Goal: Information Seeking & Learning: Learn about a topic

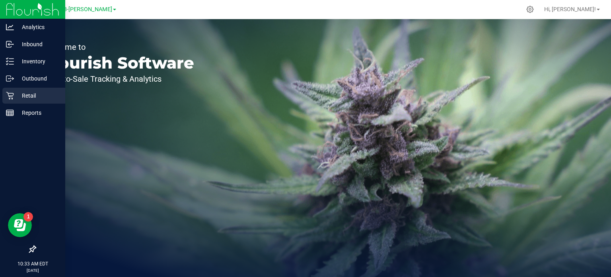
click at [20, 94] on p "Retail" at bounding box center [38, 96] width 48 height 10
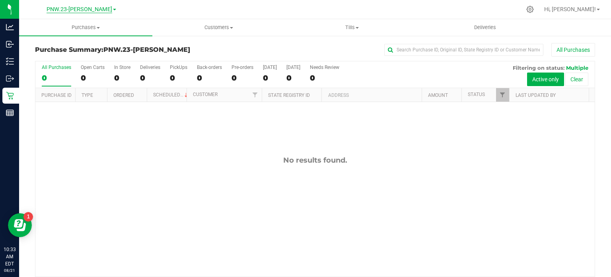
click at [92, 9] on span "PNW.23-[PERSON_NAME]" at bounding box center [80, 9] width 66 height 7
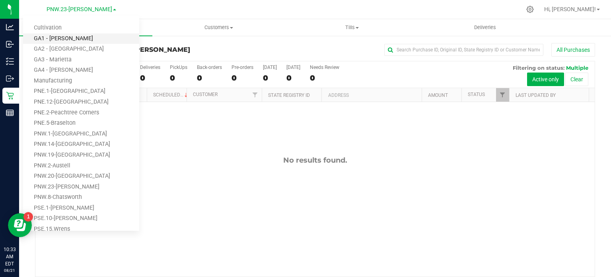
click at [69, 38] on link "GA1 - [PERSON_NAME]" at bounding box center [81, 38] width 116 height 11
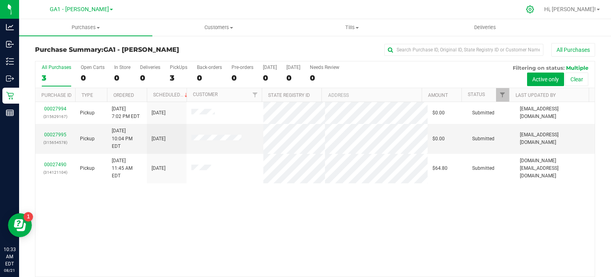
click at [534, 11] on icon at bounding box center [530, 9] width 8 height 8
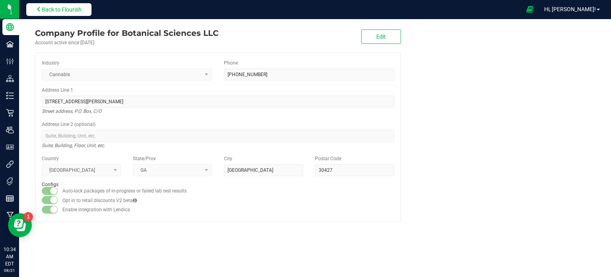
click at [34, 8] on button "Back to Flourish" at bounding box center [58, 9] width 65 height 13
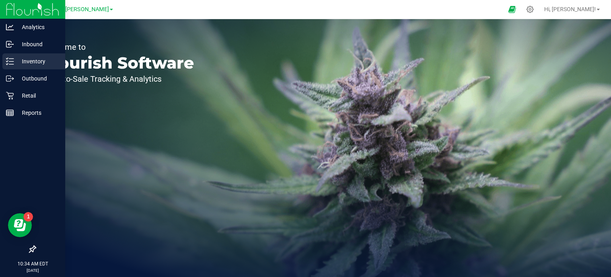
click at [34, 64] on p "Inventory" at bounding box center [38, 61] width 48 height 10
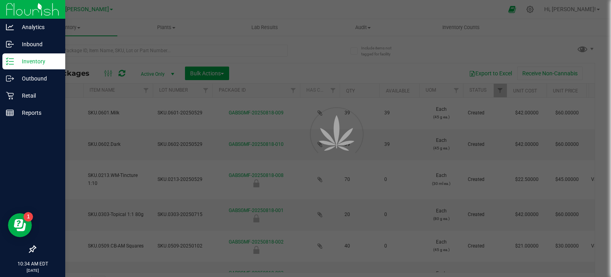
type input "2025-05-29"
type input "2026-05-29"
type input "2025-05-29"
type input "2026-05-29"
type input "2025-05-29"
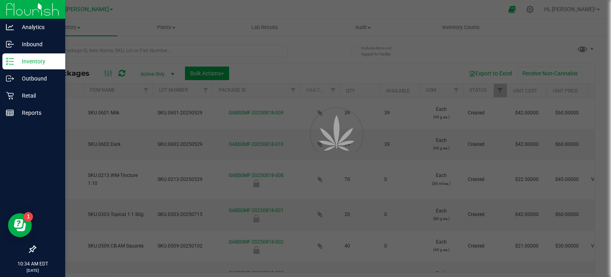
type input "2026-05-29"
type input "2025-07-15"
type input "2026-07-23"
type input "2025-01-02"
type input "2026-05-01"
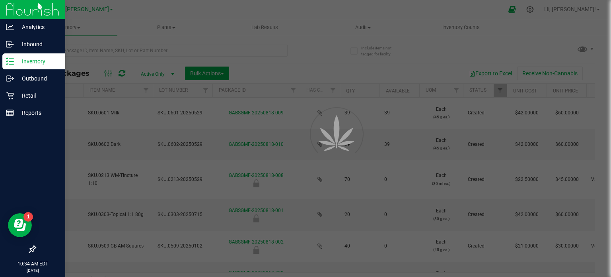
type input "2025-04-17"
type input "2026-04-17"
type input "2025-04-17"
type input "2026-04-17"
type input "2025-07-25"
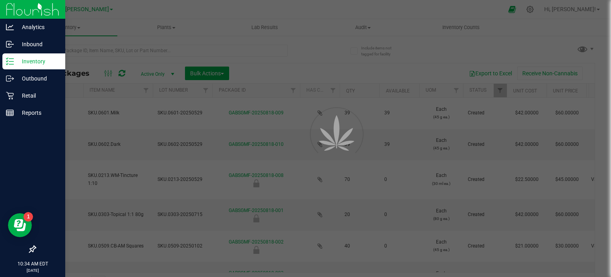
type input "2026-07-26"
type input "2025-07-15"
type input "2026-07-23"
type input "2025-07-25"
type input "[DATE]"
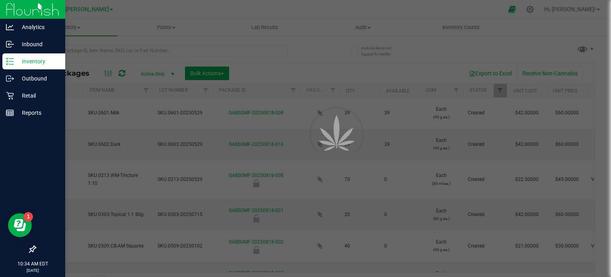
type input "[DATE]"
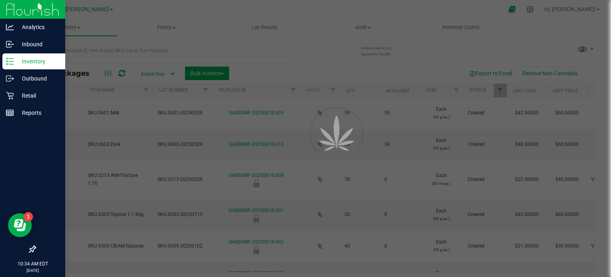
type input "[DATE]"
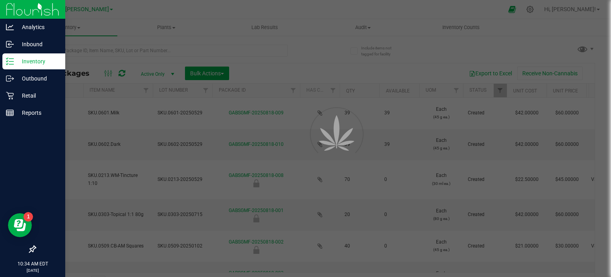
type input "[DATE]"
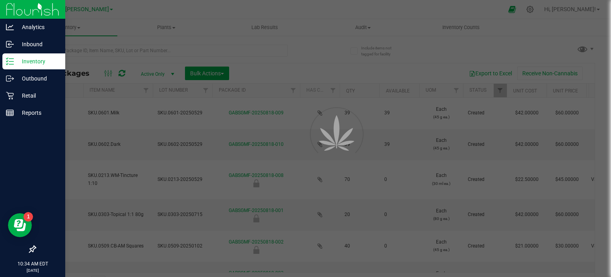
type input "[DATE]"
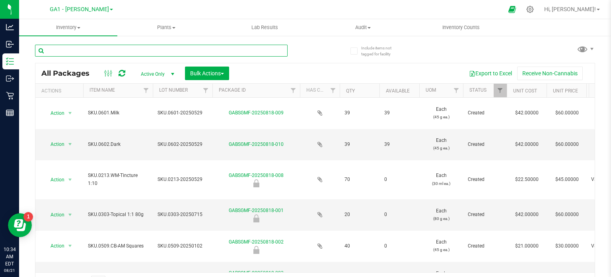
click at [121, 51] on input "text" at bounding box center [161, 51] width 253 height 12
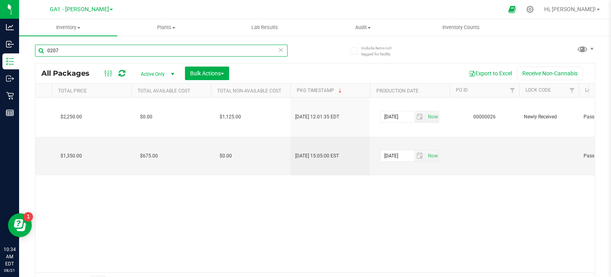
scroll to position [0, 759]
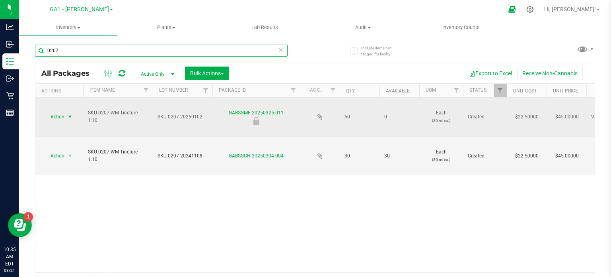
type input "0207"
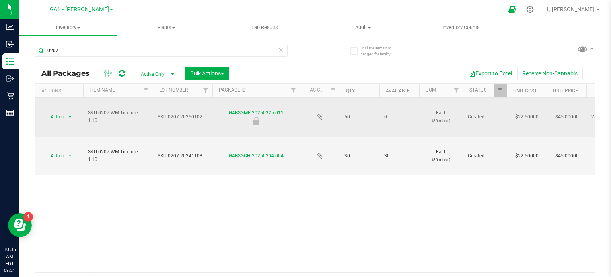
click at [72, 118] on span "select" at bounding box center [70, 116] width 6 height 6
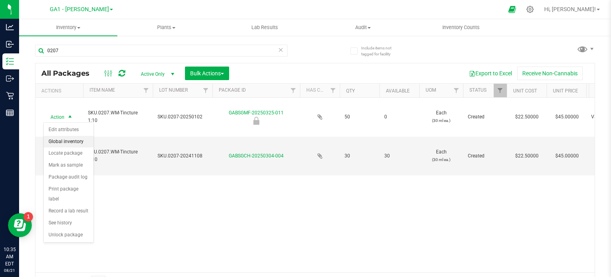
click at [55, 139] on li "Global inventory" at bounding box center [69, 142] width 50 height 12
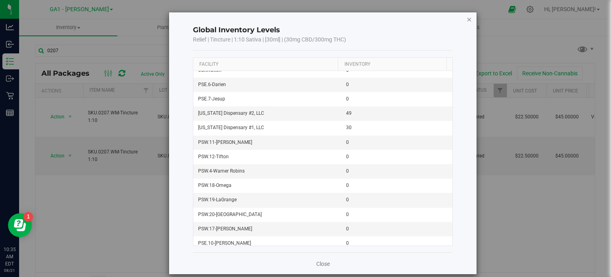
click at [467, 18] on icon "button" at bounding box center [470, 19] width 6 height 10
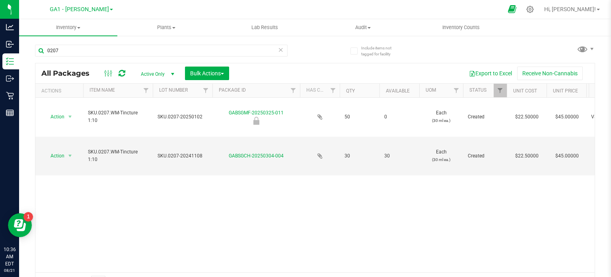
click at [522, 13] on span at bounding box center [513, 9] width 20 height 17
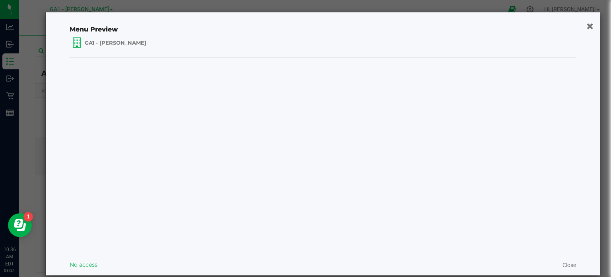
click at [587, 27] on icon "button" at bounding box center [590, 25] width 7 height 8
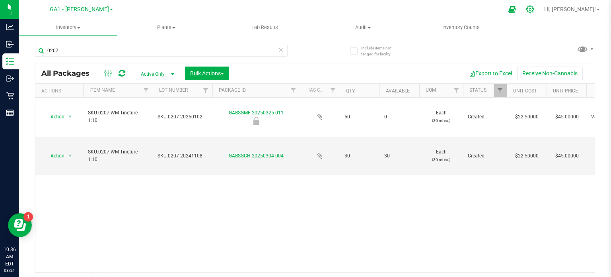
click at [534, 8] on icon at bounding box center [530, 9] width 8 height 8
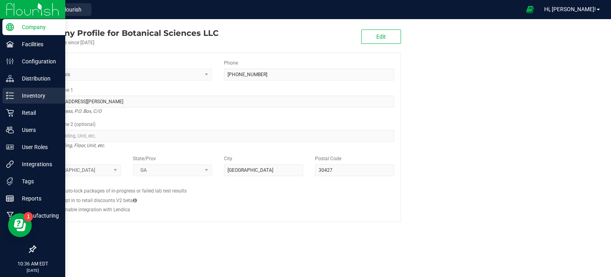
click at [29, 94] on p "Inventory" at bounding box center [38, 96] width 48 height 10
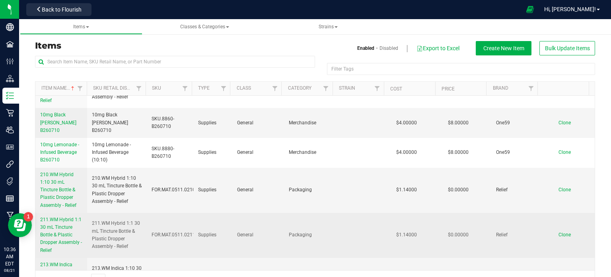
scroll to position [199, 0]
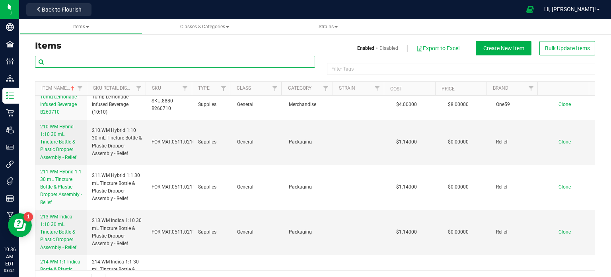
click at [270, 61] on input "text" at bounding box center [175, 62] width 280 height 12
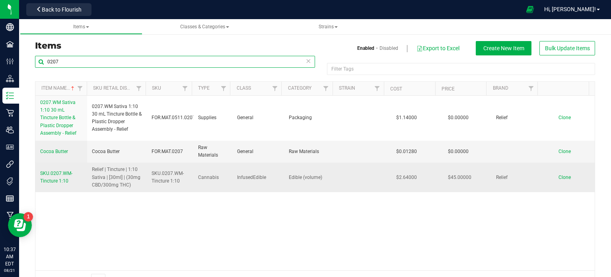
type input "0207"
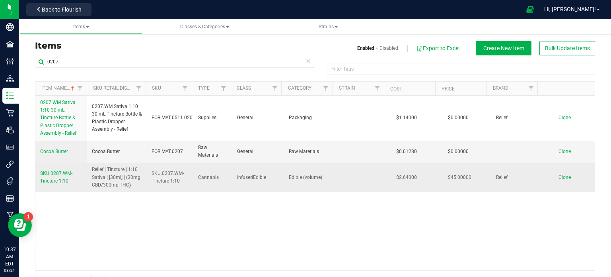
click at [60, 171] on span "SKU.0207.WM-Tincture 1:10" at bounding box center [56, 176] width 32 height 13
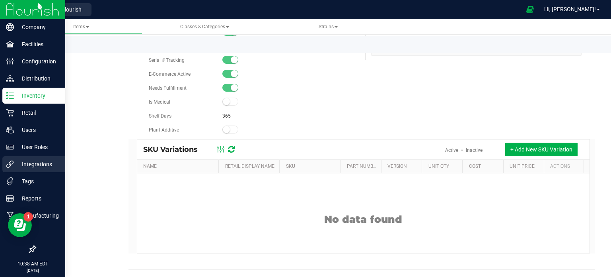
click at [25, 165] on p "Integrations" at bounding box center [38, 164] width 48 height 10
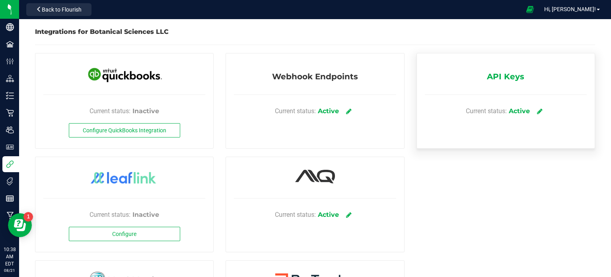
click at [520, 78] on div "API Keys Current status: Active" at bounding box center [506, 100] width 179 height 95
click at [510, 76] on span "API Keys" at bounding box center [505, 78] width 37 height 16
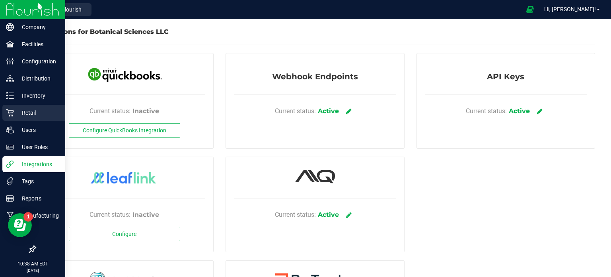
click at [28, 110] on p "Retail" at bounding box center [38, 113] width 48 height 10
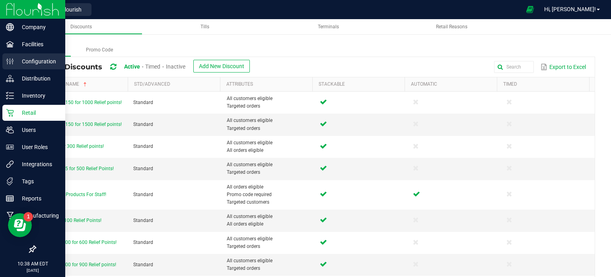
click at [33, 62] on p "Configuration" at bounding box center [38, 61] width 48 height 10
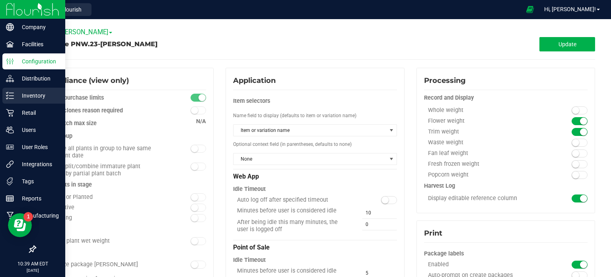
click at [28, 94] on p "Inventory" at bounding box center [38, 96] width 48 height 10
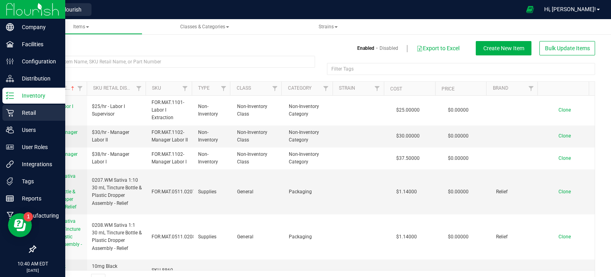
click at [13, 111] on icon at bounding box center [10, 113] width 8 height 8
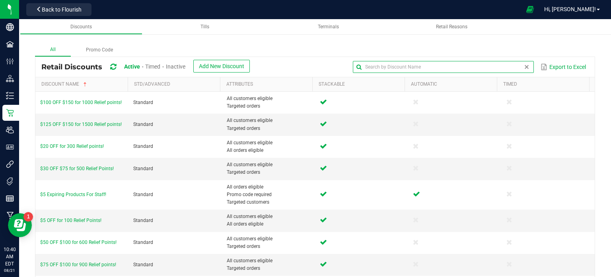
click at [501, 68] on input "text" at bounding box center [443, 67] width 181 height 12
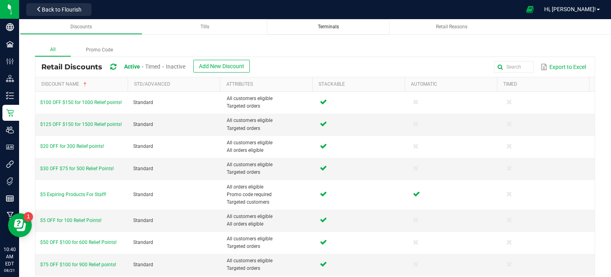
click at [318, 29] on span "Terminals" at bounding box center [328, 27] width 21 height 6
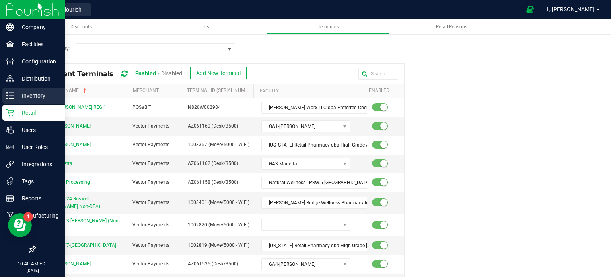
click at [22, 94] on p "Inventory" at bounding box center [38, 96] width 48 height 10
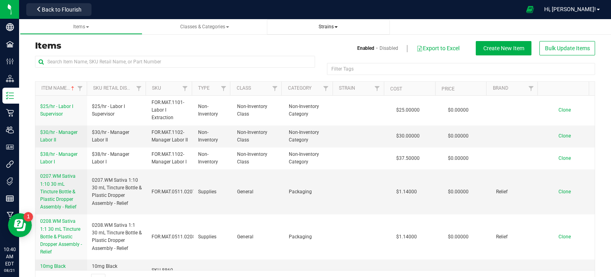
click at [337, 24] on span "Strains" at bounding box center [328, 27] width 19 height 6
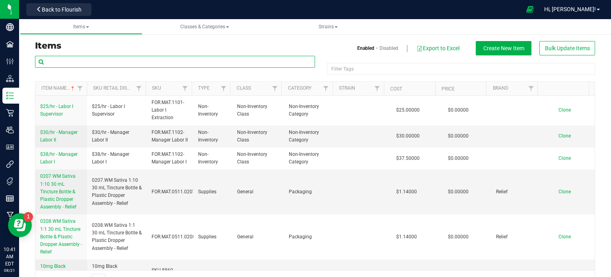
click at [240, 64] on input "text" at bounding box center [175, 62] width 280 height 12
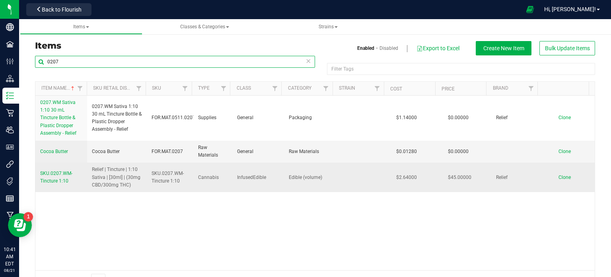
type input "0207"
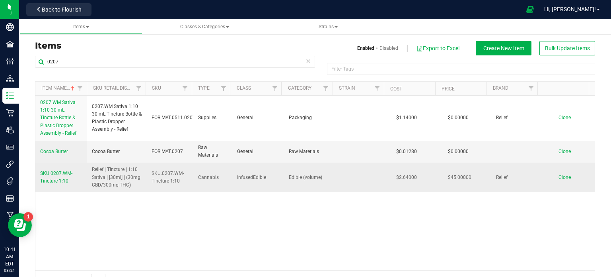
click at [58, 178] on span "SKU.0207.WM-Tincture 1:10" at bounding box center [56, 176] width 32 height 13
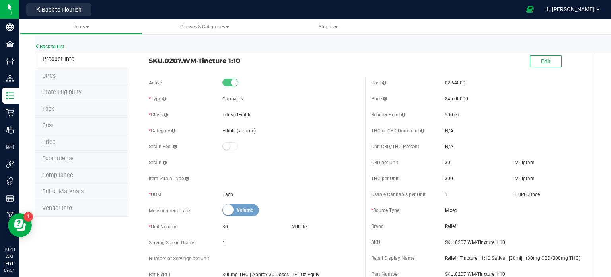
click at [66, 73] on li "UPCs" at bounding box center [82, 76] width 94 height 17
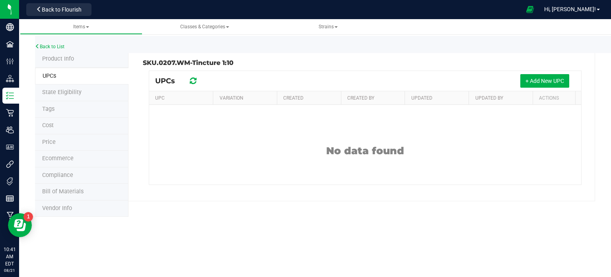
click at [64, 90] on span "State Eligibility" at bounding box center [61, 92] width 39 height 7
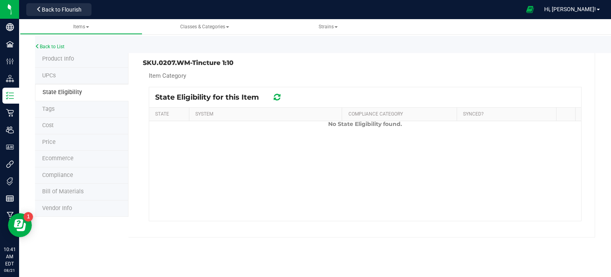
scroll to position [80, 0]
click at [58, 160] on span "Ecommerce" at bounding box center [57, 158] width 31 height 7
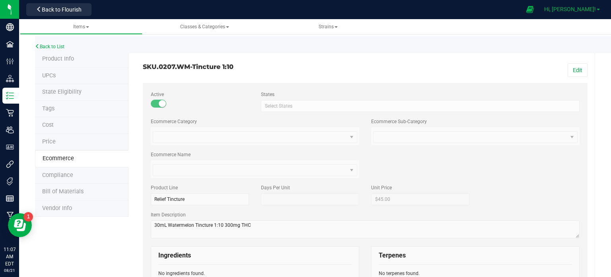
click at [598, 8] on link "Hi, [PERSON_NAME]!" at bounding box center [572, 9] width 62 height 8
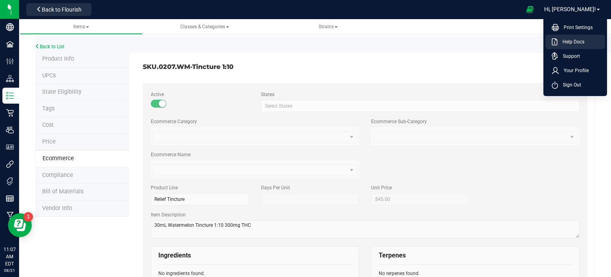
click at [571, 41] on span "Help Docs" at bounding box center [571, 42] width 27 height 8
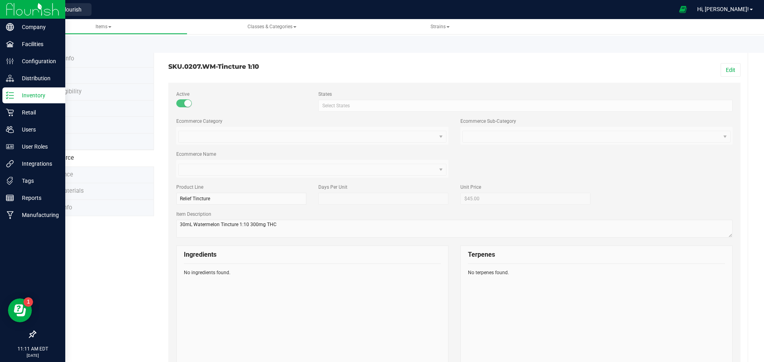
click at [14, 95] on p "Inventory" at bounding box center [38, 96] width 48 height 10
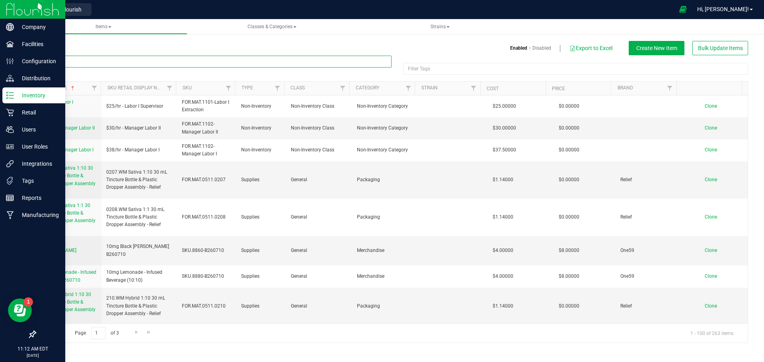
click at [118, 61] on input "text" at bounding box center [213, 62] width 357 height 12
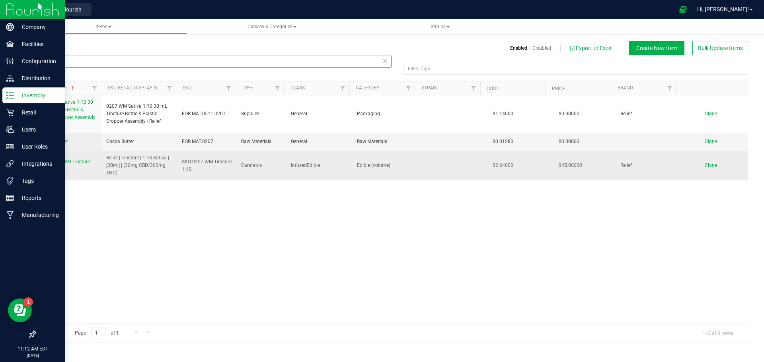
type input "0207"
click at [54, 165] on link "SKU.0207.WM-Tincture 1:10" at bounding box center [68, 165] width 56 height 15
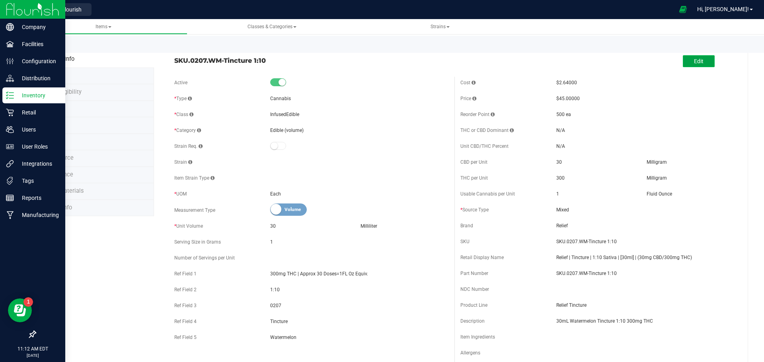
click at [611, 64] on button "Edit" at bounding box center [699, 61] width 32 height 12
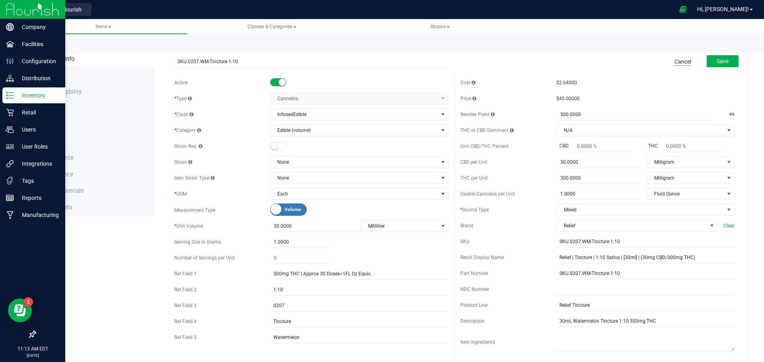
click at [611, 62] on link "Cancel" at bounding box center [682, 62] width 17 height 8
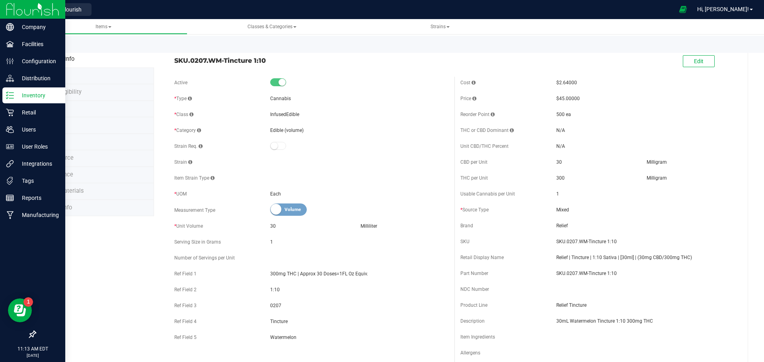
click at [27, 11] on img at bounding box center [32, 9] width 53 height 19
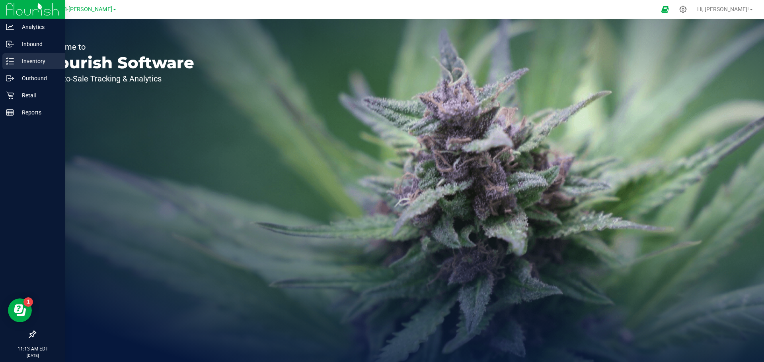
click at [35, 64] on p "Inventory" at bounding box center [38, 61] width 48 height 10
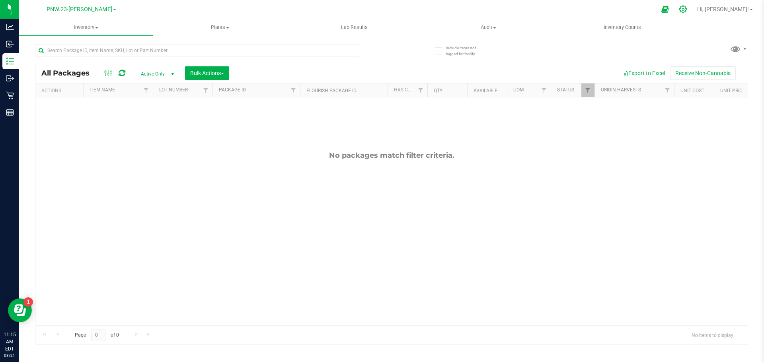
click at [611, 10] on icon at bounding box center [683, 9] width 8 height 8
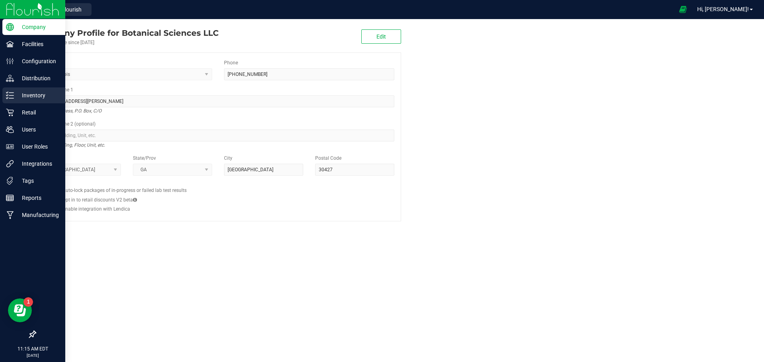
click at [23, 98] on p "Inventory" at bounding box center [38, 96] width 48 height 10
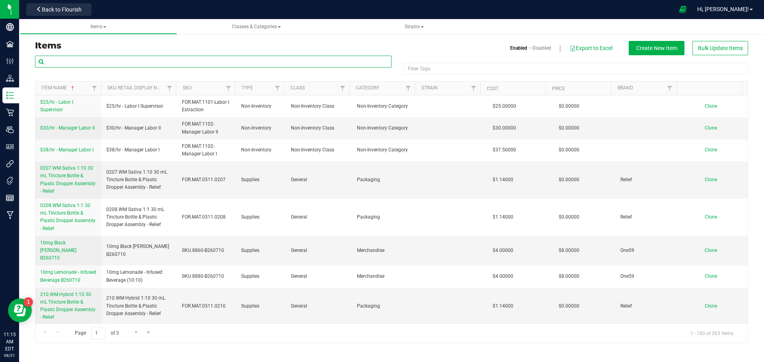
click at [168, 63] on input "text" at bounding box center [213, 62] width 357 height 12
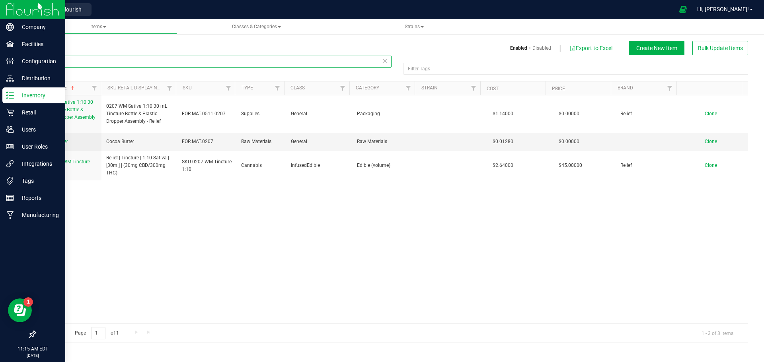
type input "0207"
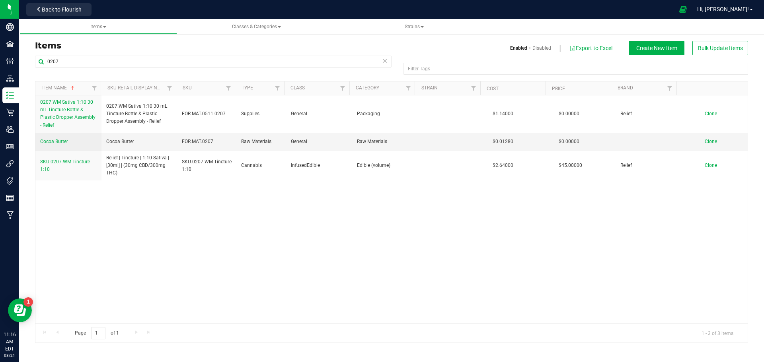
click at [138, 273] on div "0207.WM Sativa 1:10 30 mL Tincture Bottle & Plastic Dropper Assembly - Relief 0…" at bounding box center [391, 209] width 712 height 228
drag, startPoint x: 101, startPoint y: 210, endPoint x: 82, endPoint y: 184, distance: 32.6
click at [101, 210] on div "0207.WM Sativa 1:10 30 mL Tincture Bottle & Plastic Dropper Assembly - Relief 0…" at bounding box center [391, 209] width 712 height 228
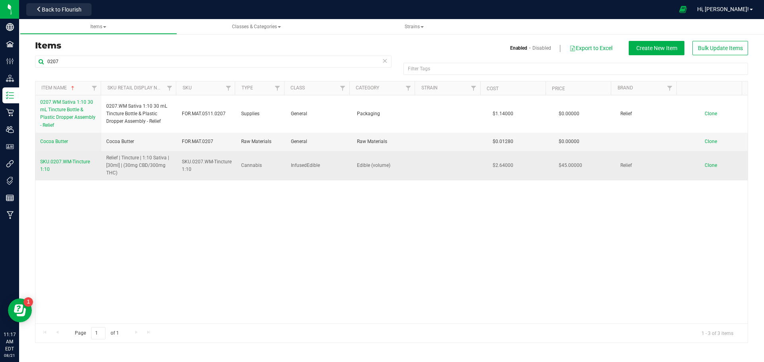
click at [73, 162] on span "SKU.0207.WM-Tincture 1:10" at bounding box center [65, 165] width 50 height 13
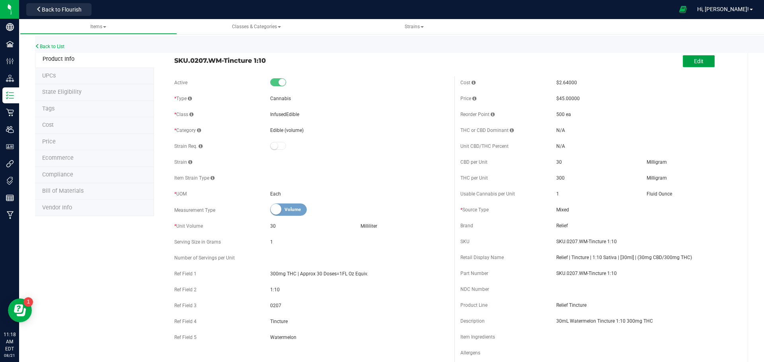
click at [611, 63] on span "Edit" at bounding box center [699, 61] width 10 height 6
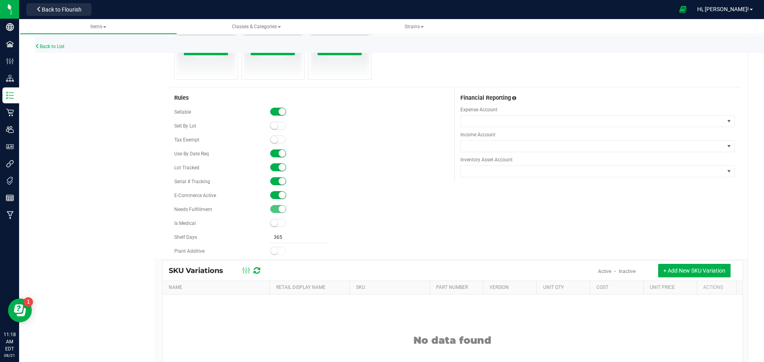
scroll to position [398, 0]
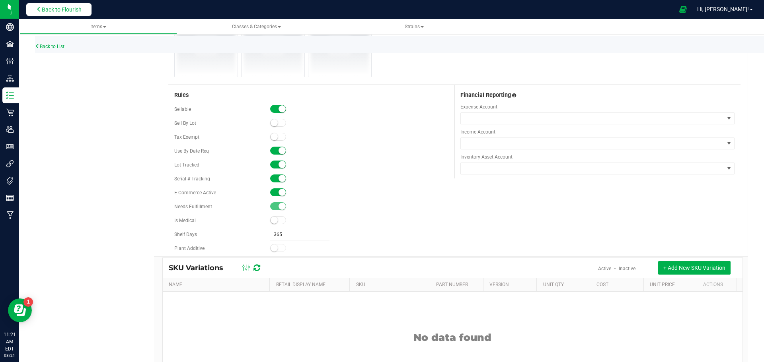
click at [38, 11] on icon at bounding box center [39, 9] width 6 height 6
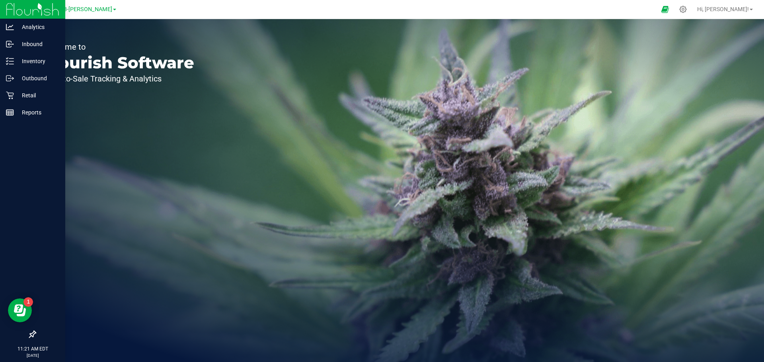
click at [27, 12] on img at bounding box center [32, 9] width 53 height 19
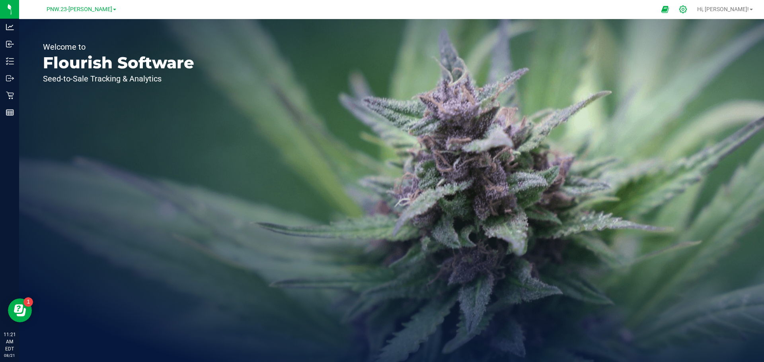
click at [611, 10] on icon at bounding box center [683, 10] width 8 height 8
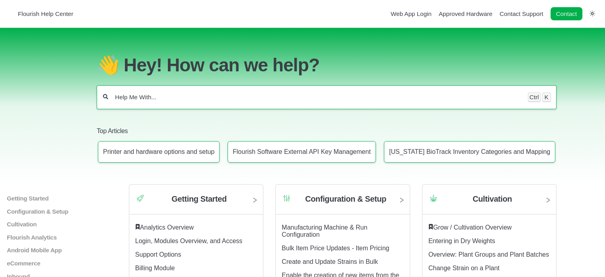
click at [297, 97] on input "Help Me With..." at bounding box center [317, 97] width 407 height 8
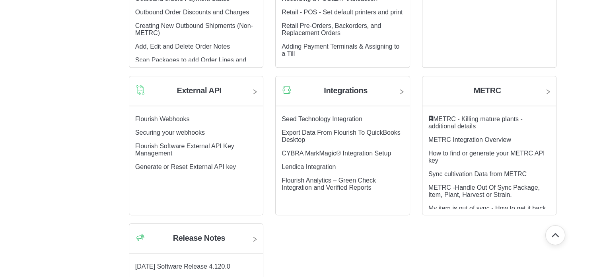
scroll to position [875, 0]
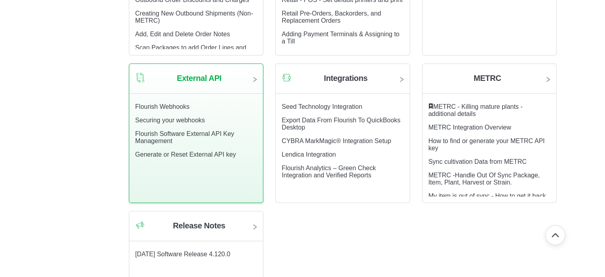
type input "POS API"
click at [256, 81] on icon at bounding box center [255, 79] width 3 height 4
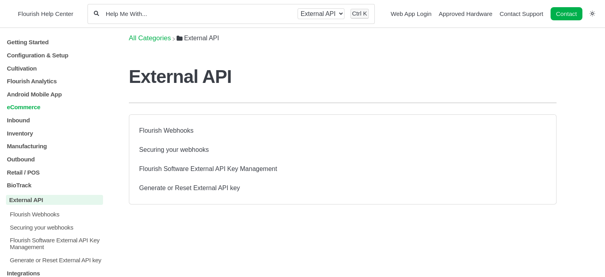
click at [35, 105] on p "eCommerce" at bounding box center [54, 106] width 97 height 7
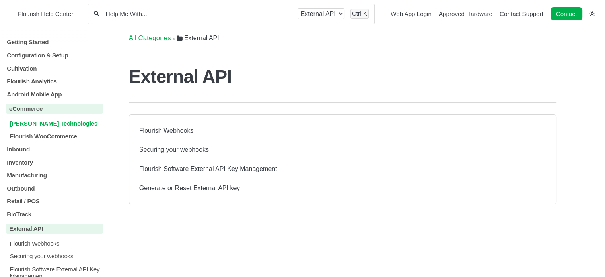
click at [43, 126] on p "Jane Technologies" at bounding box center [56, 122] width 94 height 7
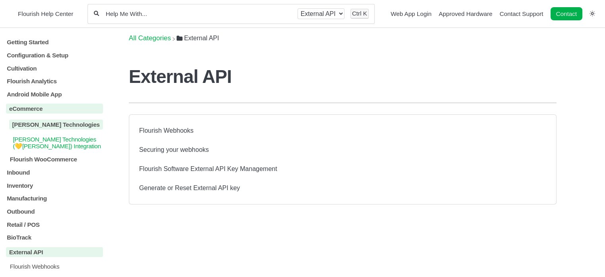
click at [33, 143] on p "Jane Technologies (💛Jane) Integration" at bounding box center [57, 143] width 91 height 14
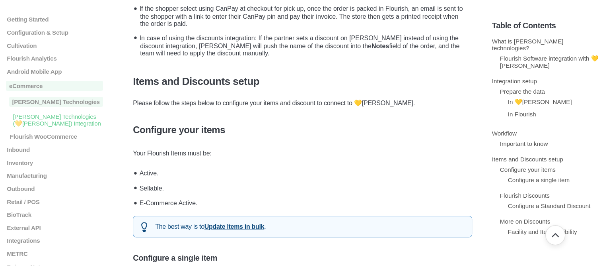
scroll to position [1432, 0]
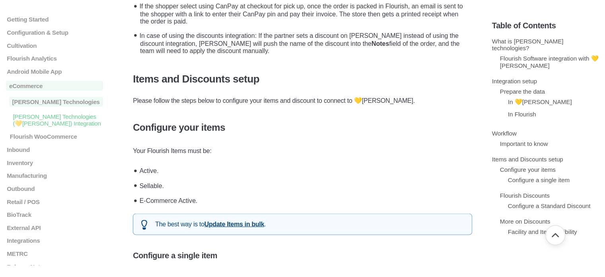
click at [202, 145] on p "Your Flourish Items must be:" at bounding box center [302, 150] width 339 height 10
drag, startPoint x: 156, startPoint y: 57, endPoint x: 152, endPoint y: 54, distance: 4.8
click at [152, 121] on h4 "Configure your items" at bounding box center [302, 126] width 339 height 11
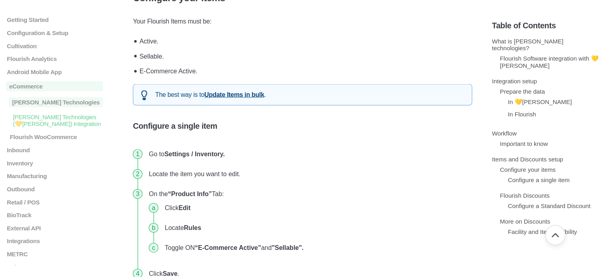
scroll to position [1562, 0]
drag, startPoint x: 378, startPoint y: 81, endPoint x: 341, endPoint y: 73, distance: 37.8
click at [378, 143] on li "Go to Settings / Inventory." at bounding box center [309, 153] width 327 height 20
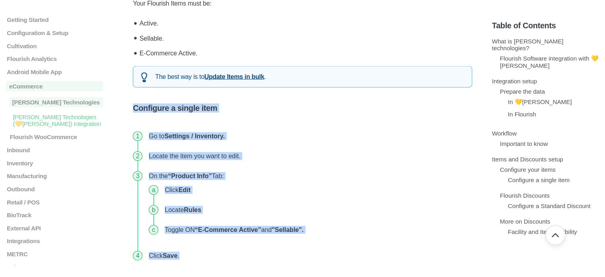
scroll to position [1602, 0]
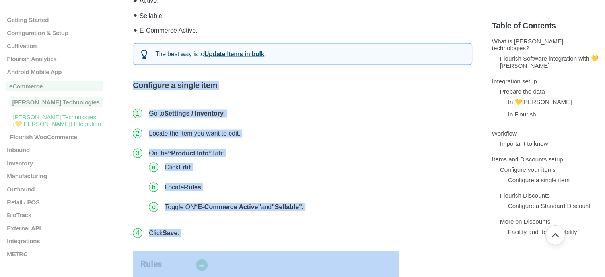
drag, startPoint x: 126, startPoint y: 52, endPoint x: 254, endPoint y: 172, distance: 175.1
click at [254, 172] on main "Getting Started Login, Modules Overview, and Access Analytics Overview Support …" at bounding box center [302, 235] width 605 height 3618
copy div "Configure a single item Go to Settings / Inventory. Locate the item you want to…"
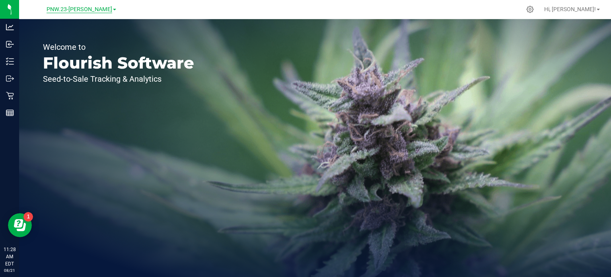
click at [96, 6] on span "PNW.23-[PERSON_NAME]" at bounding box center [80, 9] width 66 height 7
click at [74, 6] on span "PNW.23-Dalton" at bounding box center [80, 9] width 66 height 7
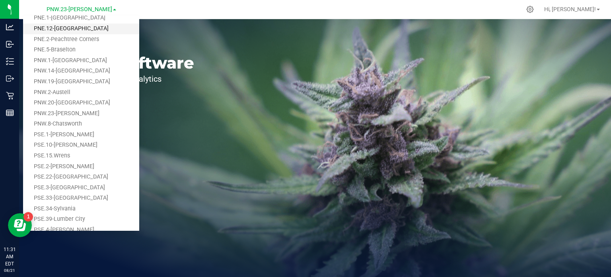
scroll to position [80, 0]
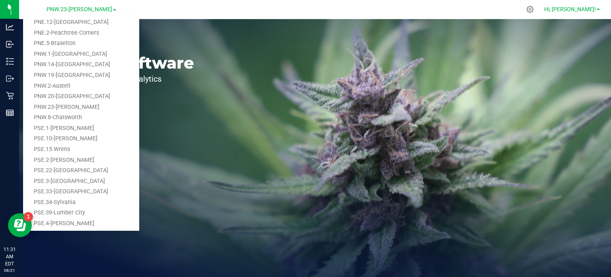
click at [594, 9] on span "Hi, Jyle!" at bounding box center [570, 9] width 52 height 6
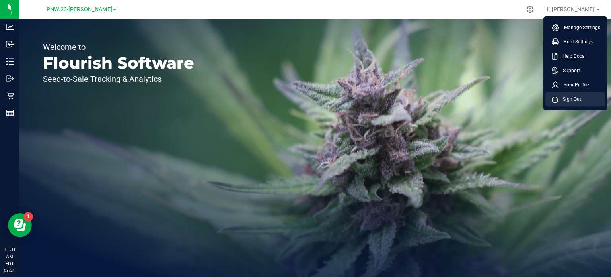
click at [560, 99] on span "Sign Out" at bounding box center [569, 99] width 23 height 8
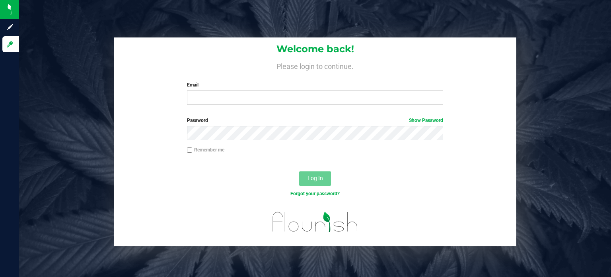
click at [0, 276] on nordpass-portal at bounding box center [0, 277] width 0 height 0
type input "jleonida@botanicalsciences.com"
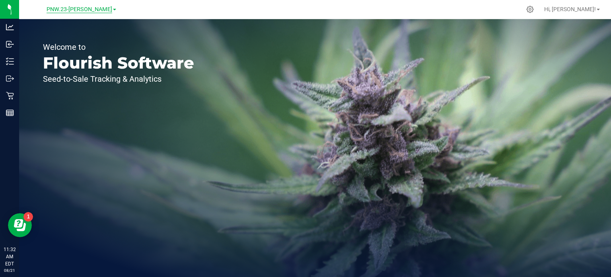
click at [80, 7] on span "PNW.23-[PERSON_NAME]" at bounding box center [80, 9] width 66 height 7
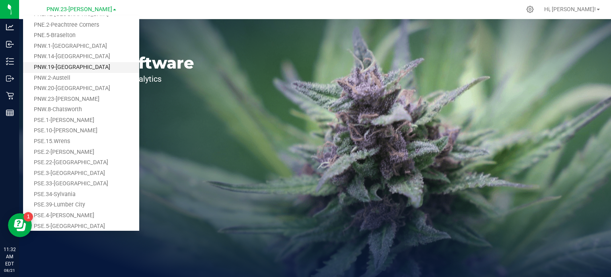
scroll to position [65, 0]
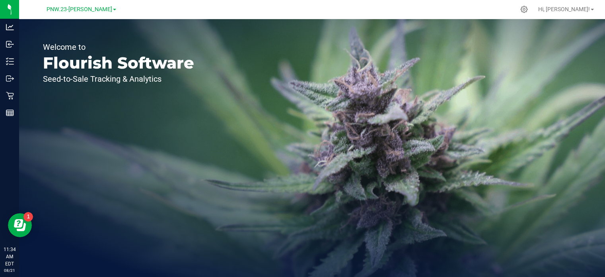
click at [113, 10] on span at bounding box center [114, 10] width 3 height 2
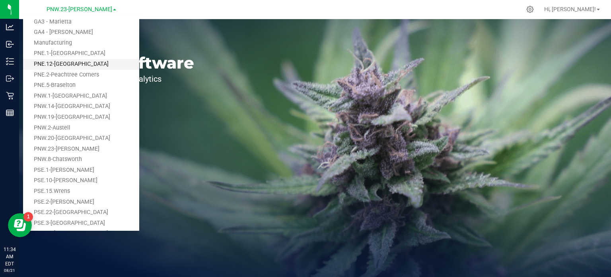
scroll to position [40, 0]
click at [595, 12] on link "Hi, Jyle!" at bounding box center [572, 9] width 62 height 8
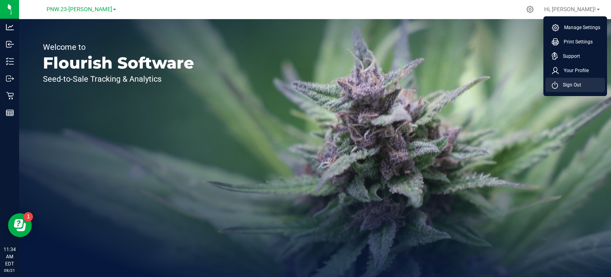
click at [570, 88] on span "Sign Out" at bounding box center [569, 85] width 23 height 8
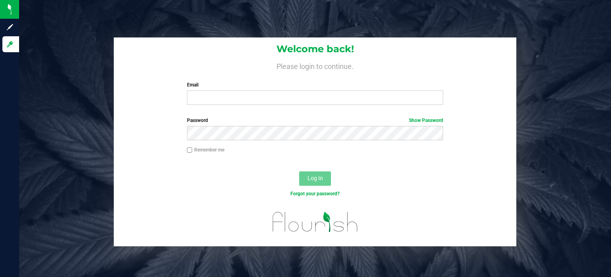
click at [585, 97] on div "Welcome back! Please login to continue. Email Required Please format your email…" at bounding box center [315, 141] width 604 height 208
click at [310, 100] on input "Email" at bounding box center [315, 97] width 257 height 14
click at [0, 276] on nordpass-autofill-portal at bounding box center [0, 277] width 0 height 0
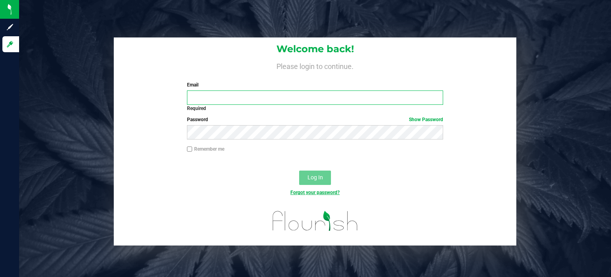
type input "jleonida@botanicalsciences.com"
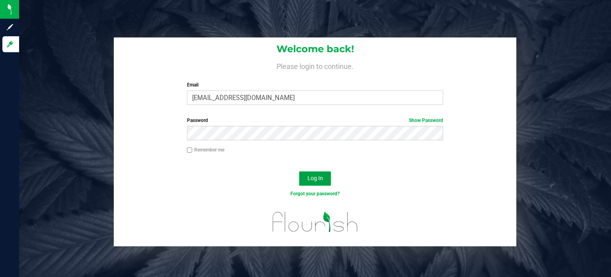
click at [317, 179] on span "Log In" at bounding box center [316, 178] width 16 height 6
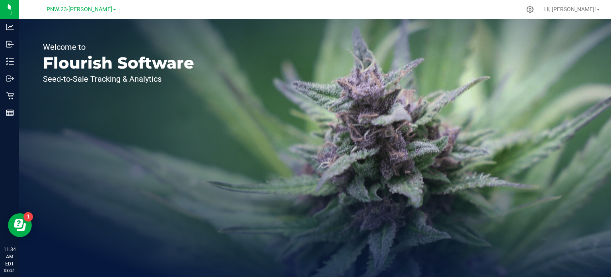
click at [94, 9] on span "PNW.23-Dalton" at bounding box center [80, 9] width 66 height 7
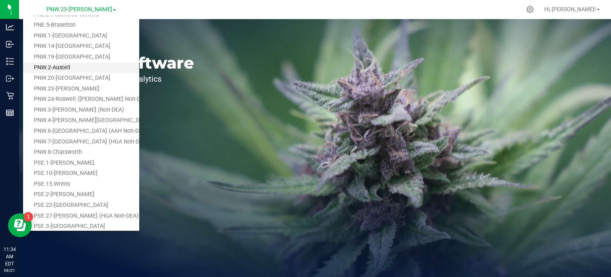
scroll to position [119, 0]
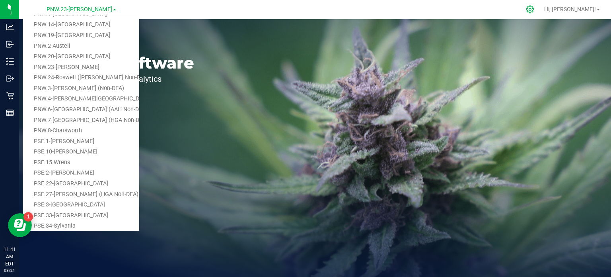
click at [534, 11] on icon at bounding box center [530, 9] width 8 height 8
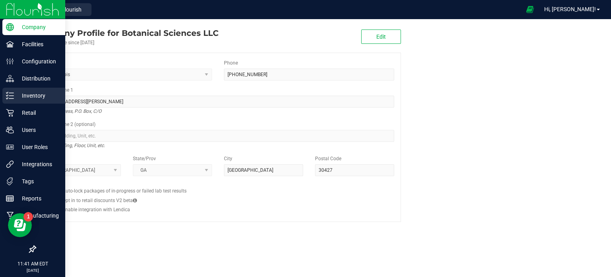
click at [29, 97] on p "Inventory" at bounding box center [38, 96] width 48 height 10
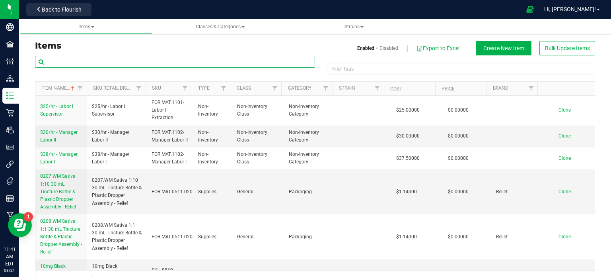
click at [86, 59] on input "text" at bounding box center [175, 62] width 280 height 12
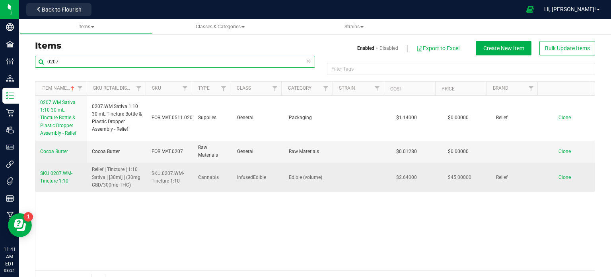
type input "0207"
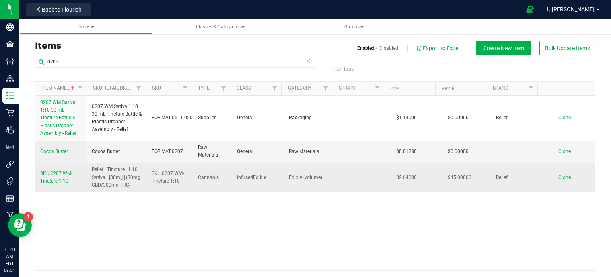
click at [56, 174] on span "SKU.0207.WM-Tincture 1:10" at bounding box center [56, 176] width 32 height 13
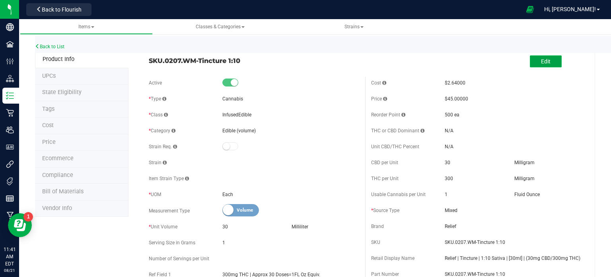
click at [542, 62] on span "Edit" at bounding box center [546, 61] width 10 height 6
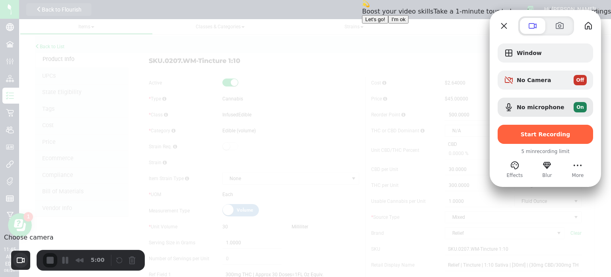
click at [24, 260] on button "Choose camera" at bounding box center [20, 259] width 15 height 15
click at [60, 240] on span "Avatar" at bounding box center [59, 238] width 21 height 8
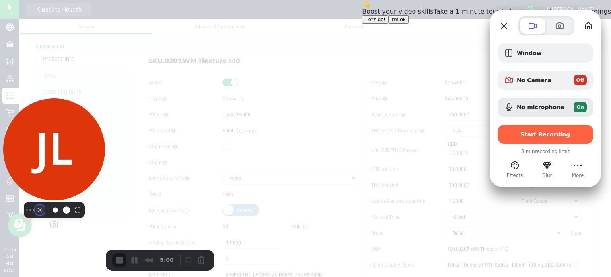
click at [35, 214] on button "Camera off" at bounding box center [40, 210] width 10 height 10
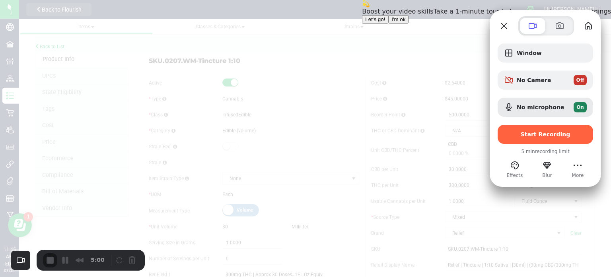
click at [405, 22] on span "I'm ok" at bounding box center [399, 19] width 14 height 6
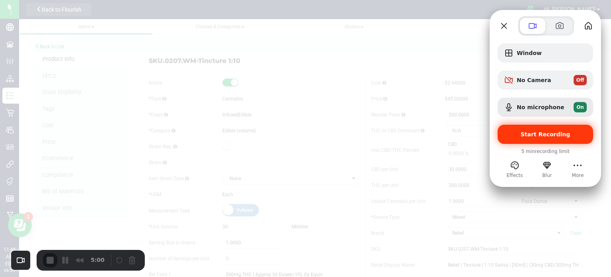
click at [541, 133] on span "Start Recording" at bounding box center [546, 134] width 50 height 6
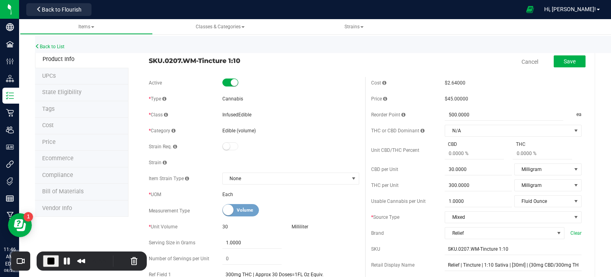
drag, startPoint x: 229, startPoint y: 68, endPoint x: 263, endPoint y: 58, distance: 34.8
click at [263, 58] on div "SKU.0207.WM-Tincture 1:10 Cancel Save" at bounding box center [365, 62] width 445 height 20
click at [259, 62] on span "SKU.0207.WM-Tincture 1:10" at bounding box center [254, 61] width 210 height 10
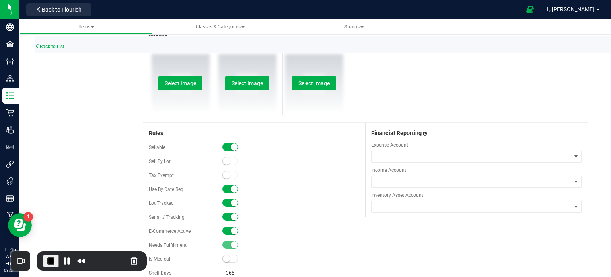
scroll to position [398, 0]
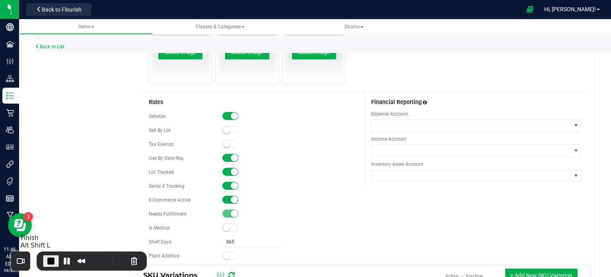
click at [53, 262] on span "End Recording" at bounding box center [51, 261] width 10 height 10
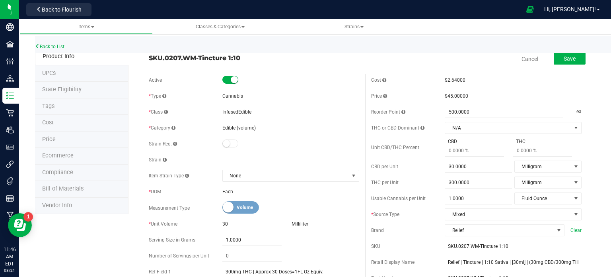
scroll to position [0, 0]
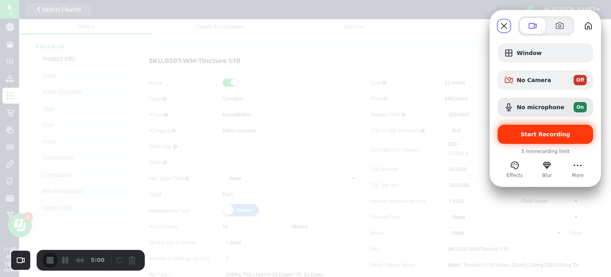
click at [533, 136] on span "Start Recording" at bounding box center [546, 134] width 50 height 6
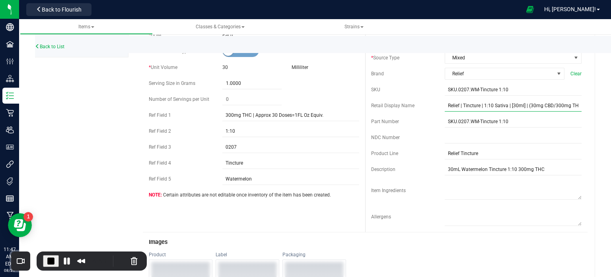
scroll to position [0, 4]
drag, startPoint x: 444, startPoint y: 103, endPoint x: 605, endPoint y: 100, distance: 160.8
click at [605, 100] on div "Items Classes & Categories Strains Back to List Product Info UPCs State Eligibi…" at bounding box center [315, 147] width 592 height 257
click at [329, 224] on div "Active * Type Cannabis * Class InfusedEdible * Category" at bounding box center [365, 75] width 445 height 314
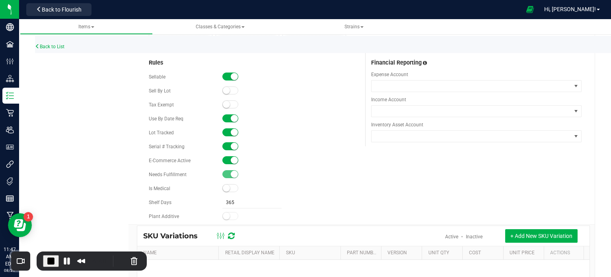
scroll to position [438, 0]
click at [67, 260] on button "Pause Recording" at bounding box center [66, 260] width 13 height 13
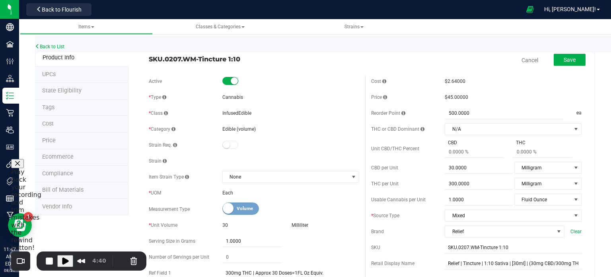
scroll to position [0, 0]
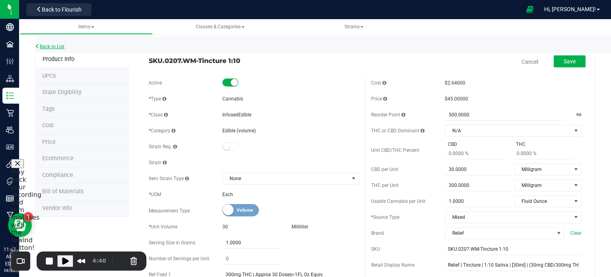
click at [40, 46] on link "Back to List" at bounding box center [49, 47] width 29 height 6
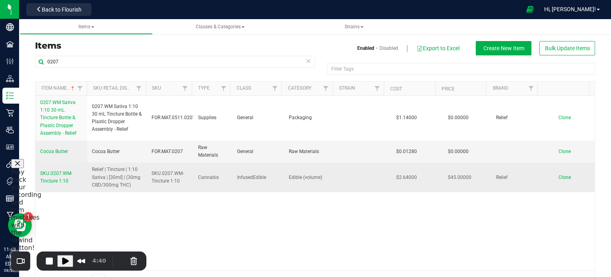
click at [59, 179] on span "SKU.0207.WM-Tincture 1:10" at bounding box center [56, 176] width 32 height 13
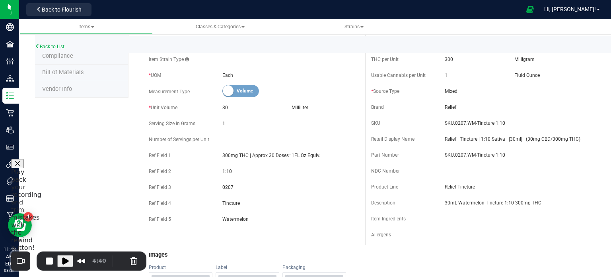
scroll to position [138, 0]
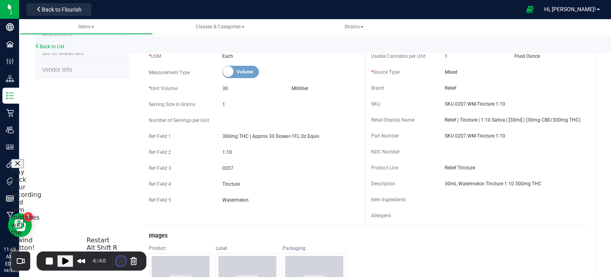
click at [116, 262] on button "Restart Recording" at bounding box center [121, 261] width 10 height 10
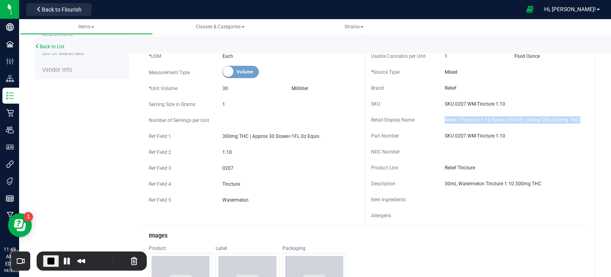
drag, startPoint x: 440, startPoint y: 121, endPoint x: 586, endPoint y: 119, distance: 146.0
click at [586, 119] on div "SKU.0207.WM-Tincture 1:10 Edit Active * Type Cannabis * Class" at bounding box center [362, 270] width 467 height 715
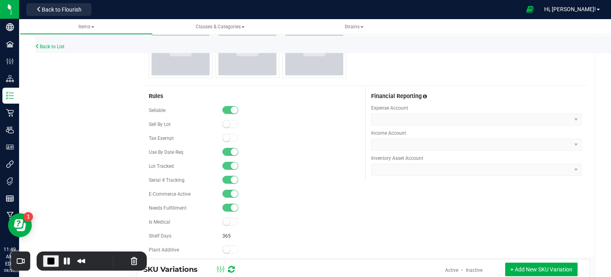
scroll to position [377, 0]
click at [169, 114] on div "Sellable" at bounding box center [254, 110] width 210 height 12
drag, startPoint x: 145, startPoint y: 192, endPoint x: 190, endPoint y: 194, distance: 45.4
click at [190, 194] on div "Rules Sellable Sell By Lot" at bounding box center [254, 171] width 222 height 171
click at [317, 173] on div "Serial # Tracking" at bounding box center [254, 179] width 210 height 12
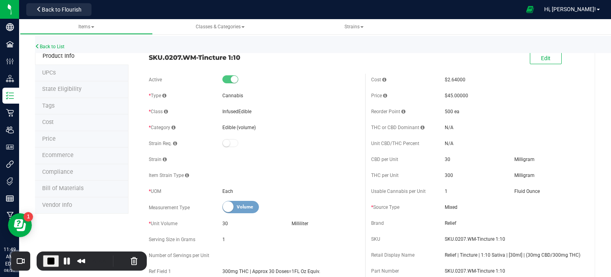
scroll to position [0, 0]
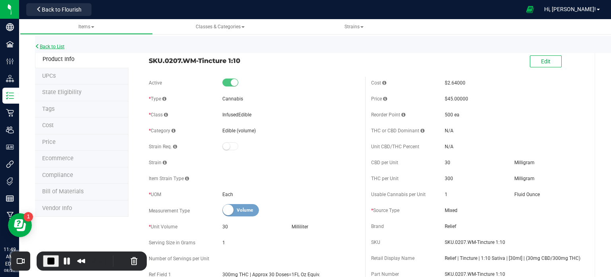
click at [37, 46] on icon at bounding box center [37, 46] width 5 height 5
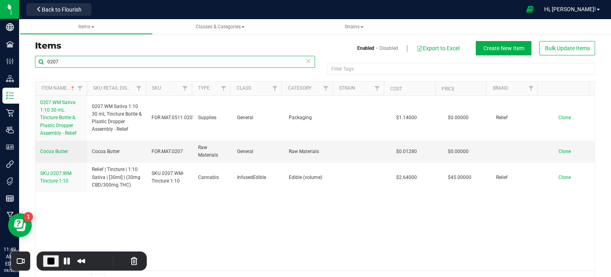
click at [96, 65] on input "0207" at bounding box center [175, 62] width 280 height 12
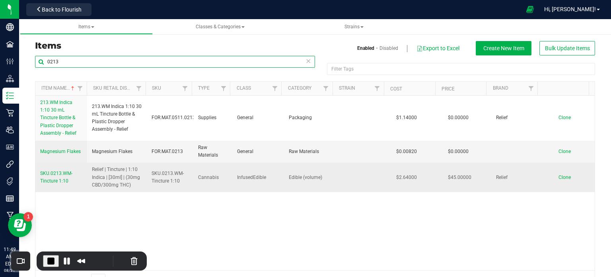
type input "0213"
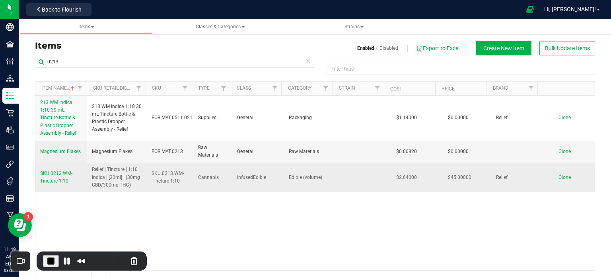
click at [60, 173] on span "SKU.0213.WM-Tincture 1:10" at bounding box center [56, 176] width 32 height 13
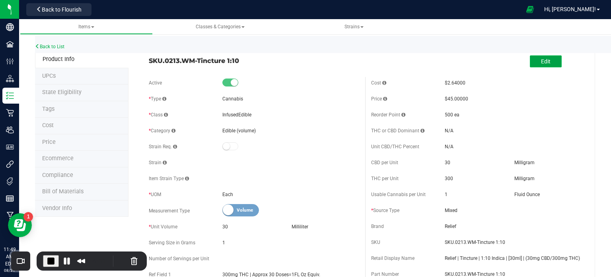
click at [546, 61] on button "Edit" at bounding box center [546, 61] width 32 height 12
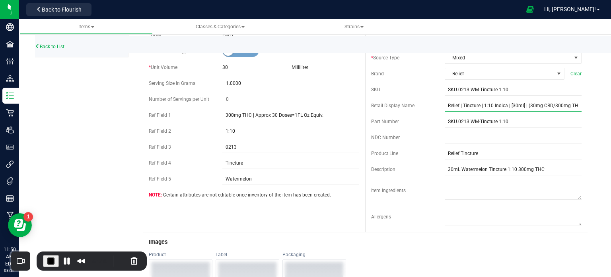
scroll to position [0, 4]
drag, startPoint x: 444, startPoint y: 106, endPoint x: 578, endPoint y: 109, distance: 133.7
click at [578, 109] on div "Cost $2.64000 Price $45.00000 Reorder Point 500.0000 500 ea THC or CBD Dominant…" at bounding box center [476, 75] width 222 height 314
drag, startPoint x: 442, startPoint y: 89, endPoint x: 526, endPoint y: 92, distance: 83.2
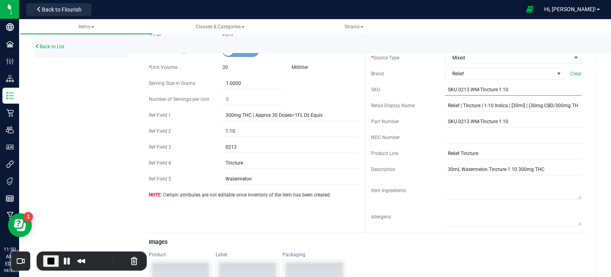
click at [525, 90] on input "SKU.0213.WM-Tincture 1:10" at bounding box center [513, 90] width 137 height 12
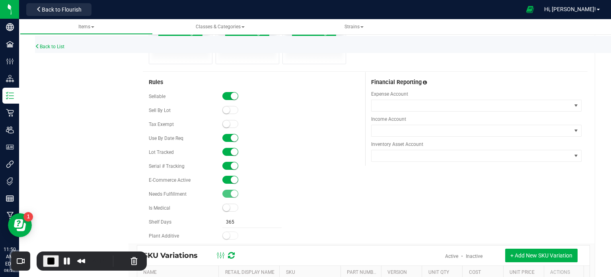
scroll to position [438, 0]
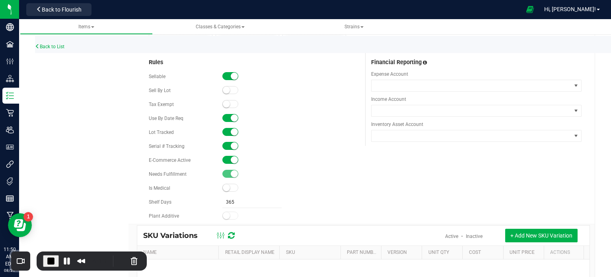
drag, startPoint x: 144, startPoint y: 77, endPoint x: 179, endPoint y: 78, distance: 35.4
click at [179, 78] on div "Rules Sellable Sell By Lot" at bounding box center [254, 137] width 222 height 171
drag, startPoint x: 146, startPoint y: 159, endPoint x: 193, endPoint y: 161, distance: 47.0
click at [193, 161] on div "Rules Sellable Sell By Lot" at bounding box center [254, 137] width 222 height 171
click at [50, 260] on span "End Recording" at bounding box center [51, 261] width 10 height 10
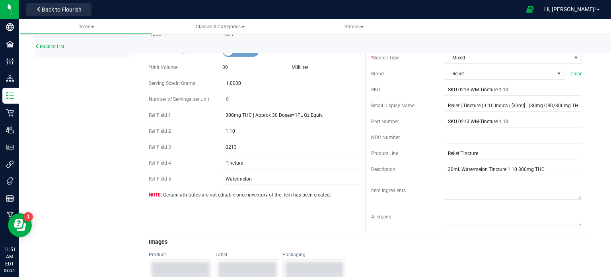
scroll to position [0, 0]
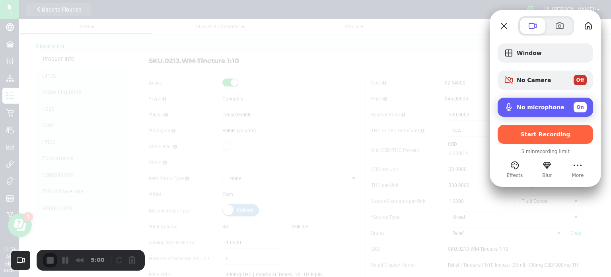
click at [538, 106] on span "No microphone" at bounding box center [541, 107] width 48 height 6
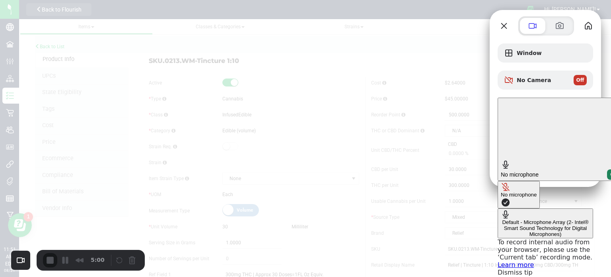
click at [501, 191] on div "No microphone" at bounding box center [519, 194] width 36 height 6
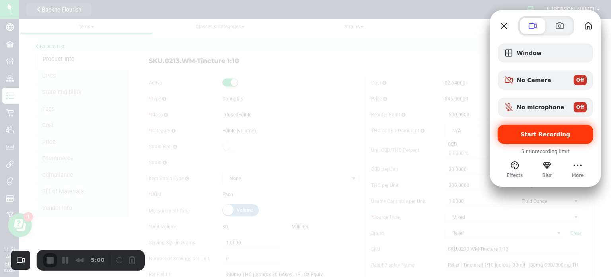
click at [544, 133] on span "Start Recording" at bounding box center [546, 134] width 50 height 6
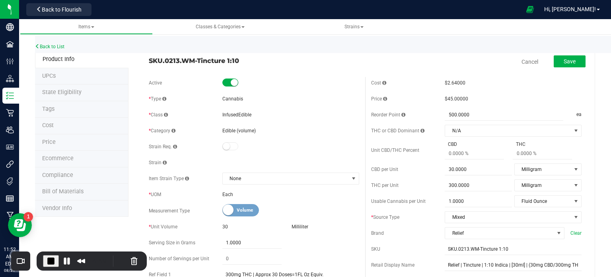
drag, startPoint x: 148, startPoint y: 61, endPoint x: 247, endPoint y: 64, distance: 99.5
click at [247, 64] on span "SKU.0213.WM-Tincture 1:10" at bounding box center [254, 61] width 210 height 10
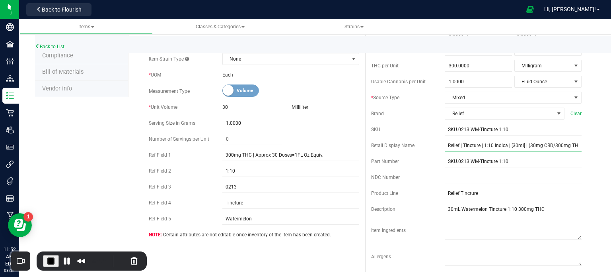
scroll to position [0, 4]
drag, startPoint x: 442, startPoint y: 146, endPoint x: 579, endPoint y: 146, distance: 136.5
click at [579, 146] on div "Cost $2.64000 Price $45.00000 Reorder Point 500.0000 500 ea THC or CBD Dominant…" at bounding box center [476, 114] width 222 height 314
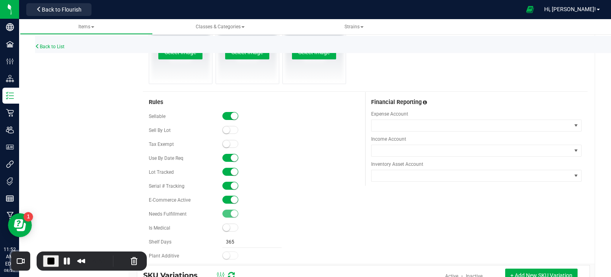
scroll to position [0, 0]
drag, startPoint x: 145, startPoint y: 104, endPoint x: 165, endPoint y: 103, distance: 19.9
click at [165, 103] on div "Rules Sellable Sell By Lot" at bounding box center [254, 177] width 222 height 171
drag, startPoint x: 150, startPoint y: 117, endPoint x: 174, endPoint y: 117, distance: 24.3
click at [174, 117] on div "Sellable" at bounding box center [186, 116] width 74 height 7
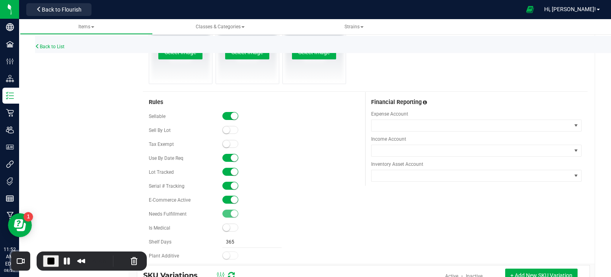
drag, startPoint x: 148, startPoint y: 198, endPoint x: 249, endPoint y: 201, distance: 101.1
click at [249, 201] on div "E-Commerce Active" at bounding box center [254, 200] width 210 height 12
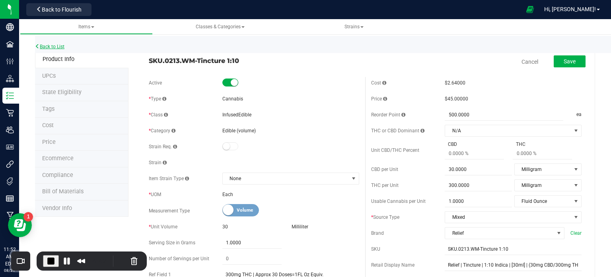
click at [58, 45] on link "Back to List" at bounding box center [49, 47] width 29 height 6
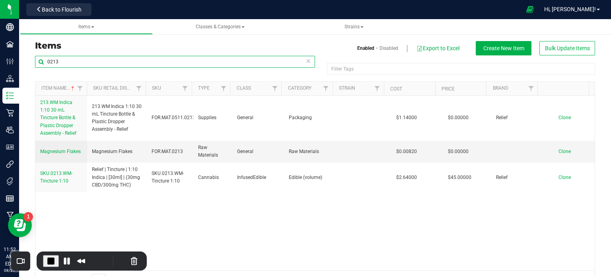
click at [93, 62] on input "0213" at bounding box center [175, 62] width 280 height 12
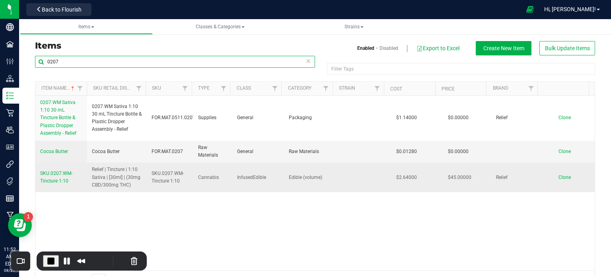
type input "0207"
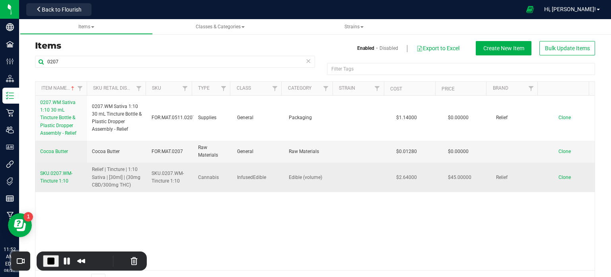
click at [54, 176] on link "SKU.0207.WM-Tincture 1:10" at bounding box center [61, 176] width 42 height 15
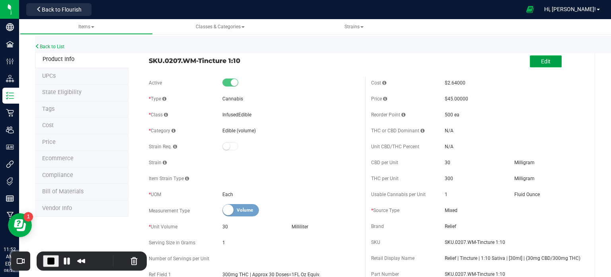
click at [545, 60] on button "Edit" at bounding box center [546, 61] width 32 height 12
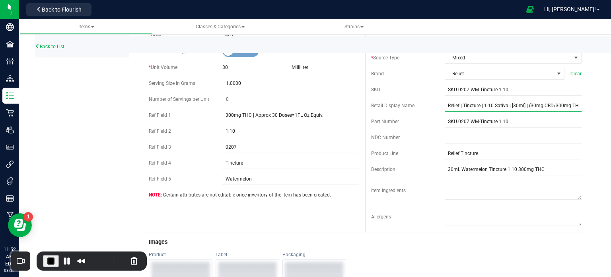
scroll to position [0, 4]
drag, startPoint x: 444, startPoint y: 105, endPoint x: 584, endPoint y: 102, distance: 140.1
click at [584, 102] on div "SKU.0207.WM-Tincture 1:10 Cancel Save Active * Type Cannabis * Class" at bounding box center [362, 263] width 467 height 742
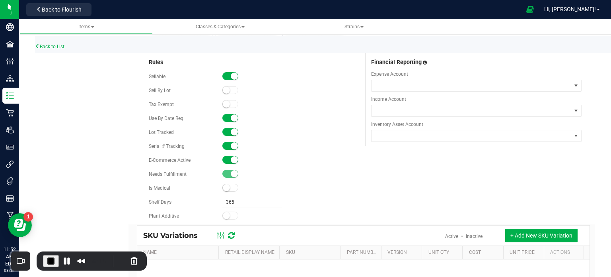
scroll to position [0, 0]
drag, startPoint x: 142, startPoint y: 62, endPoint x: 169, endPoint y: 63, distance: 26.7
click at [169, 63] on div "Rules Sellable Sell By Lot" at bounding box center [254, 137] width 222 height 171
drag, startPoint x: 150, startPoint y: 78, endPoint x: 187, endPoint y: 78, distance: 36.6
click at [187, 78] on div "Sellable" at bounding box center [186, 76] width 74 height 7
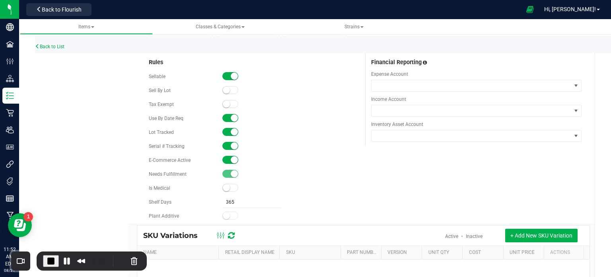
drag, startPoint x: 146, startPoint y: 164, endPoint x: 216, endPoint y: 163, distance: 69.6
click at [216, 163] on div "Rules Sellable Sell By Lot" at bounding box center [254, 137] width 222 height 171
click at [51, 263] on span "End Recording" at bounding box center [51, 261] width 10 height 10
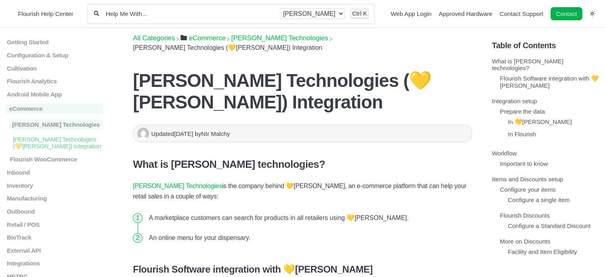
click at [56, 12] on span "Flourish Help Center" at bounding box center [45, 13] width 55 height 7
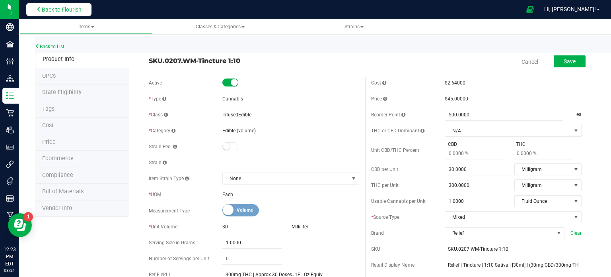
scroll to position [438, 0]
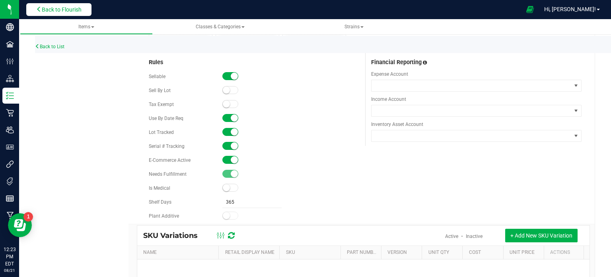
click at [35, 9] on button "Back to Flourish" at bounding box center [58, 9] width 65 height 13
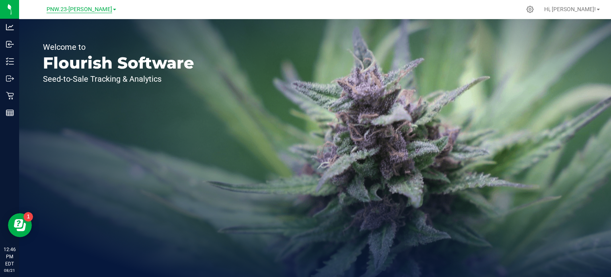
click at [86, 8] on span "PNW.23-[PERSON_NAME]" at bounding box center [80, 9] width 66 height 7
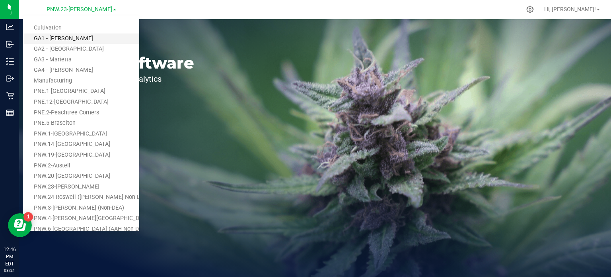
click at [76, 40] on link "GA1 - [PERSON_NAME]" at bounding box center [81, 38] width 116 height 11
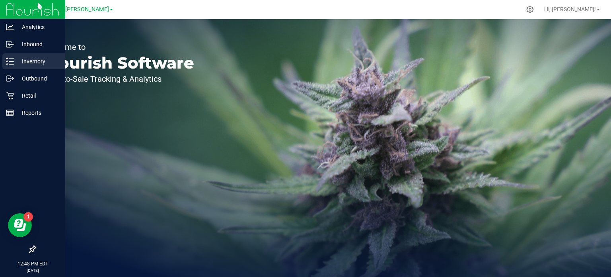
click at [17, 60] on p "Inventory" at bounding box center [38, 61] width 48 height 10
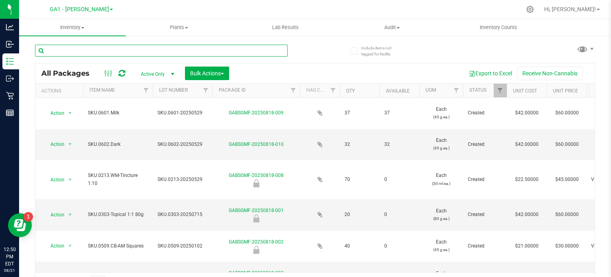
click at [104, 53] on input "text" at bounding box center [161, 51] width 253 height 12
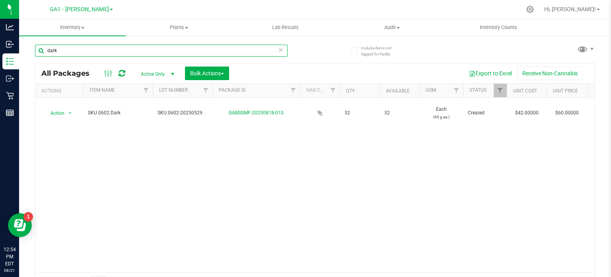
type input "dark"
